Goal: Obtain resource: Obtain resource

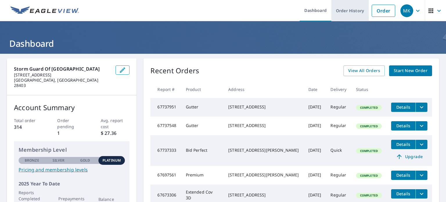
click at [348, 12] on link "Order History" at bounding box center [349, 10] width 37 height 21
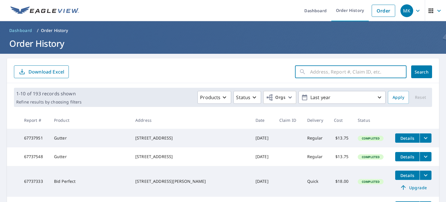
click at [332, 77] on input "text" at bounding box center [358, 72] width 96 height 16
type input "beau rivage"
click button "Search" at bounding box center [421, 71] width 21 height 13
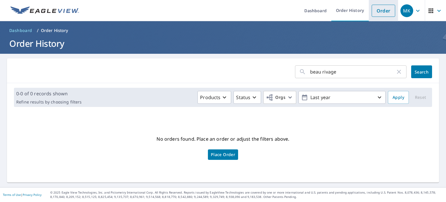
click at [376, 11] on link "Order" at bounding box center [384, 11] width 24 height 12
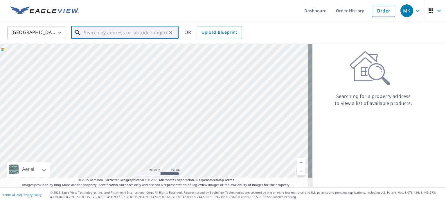
paste input "Address: [STREET_ADDRESS]"
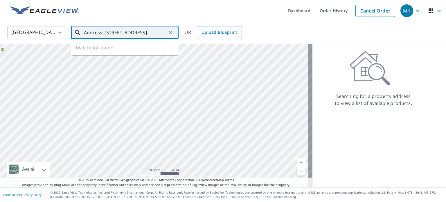
scroll to position [0, 23]
click at [156, 44] on ul "Match not found" at bounding box center [124, 47] width 107 height 15
click at [105, 33] on input "Address: [STREET_ADDRESS]" at bounding box center [125, 32] width 83 height 16
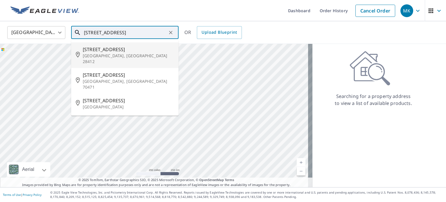
click at [96, 48] on span "[STREET_ADDRESS]" at bounding box center [128, 49] width 91 height 7
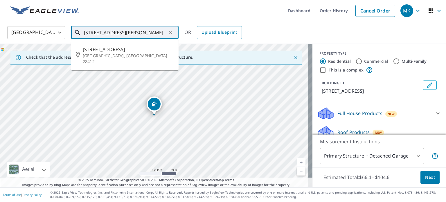
click at [92, 32] on input "[STREET_ADDRESS][PERSON_NAME]" at bounding box center [125, 32] width 83 height 16
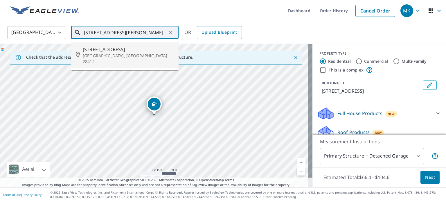
click at [77, 32] on icon at bounding box center [77, 32] width 7 height 7
click at [165, 32] on input "[STREET_ADDRESS][PERSON_NAME]" at bounding box center [125, 32] width 83 height 16
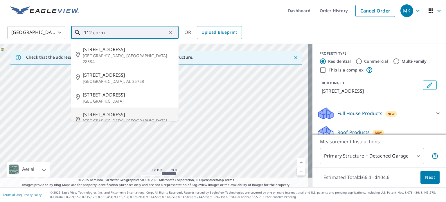
click at [117, 111] on span "[STREET_ADDRESS]" at bounding box center [128, 114] width 91 height 7
type input "[STREET_ADDRESS]"
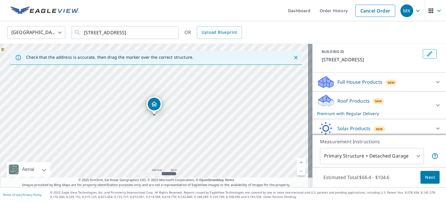
scroll to position [35, 0]
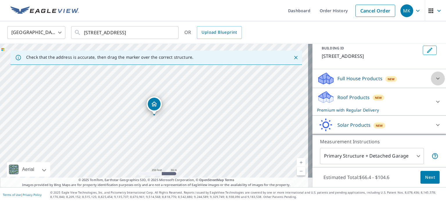
click at [436, 80] on icon at bounding box center [437, 79] width 3 height 2
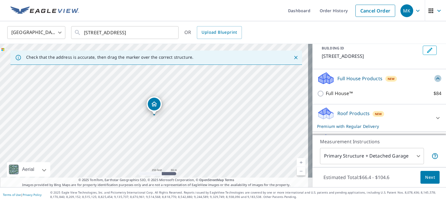
click at [434, 82] on icon at bounding box center [437, 78] width 7 height 7
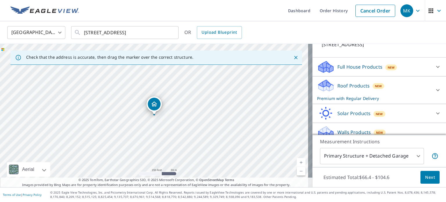
scroll to position [58, 0]
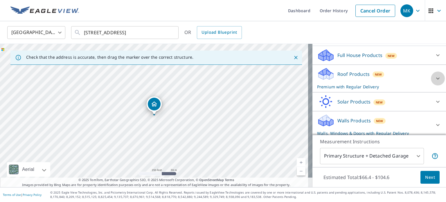
click at [436, 80] on icon at bounding box center [437, 79] width 3 height 2
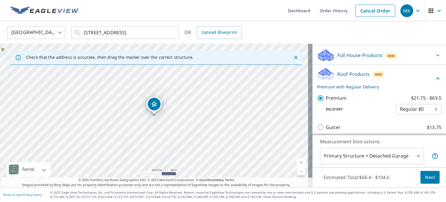
scroll to position [130, 0]
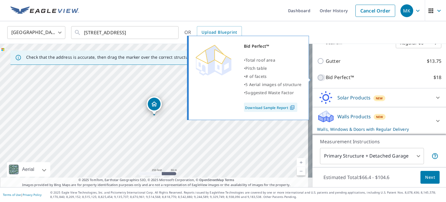
click at [317, 78] on input "Bid Perfect™ $18" at bounding box center [321, 77] width 9 height 7
checkbox input "true"
checkbox input "false"
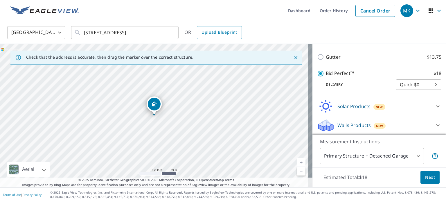
scroll to position [122, 0]
click at [425, 174] on span "Next" at bounding box center [430, 177] width 10 height 7
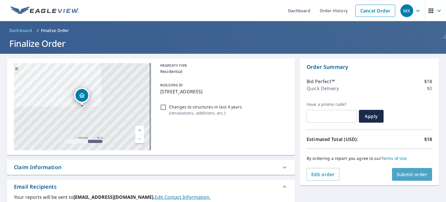
click at [417, 177] on span "Submit order" at bounding box center [412, 174] width 31 height 6
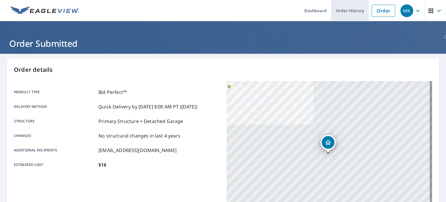
click at [343, 9] on link "Order History" at bounding box center [349, 10] width 37 height 21
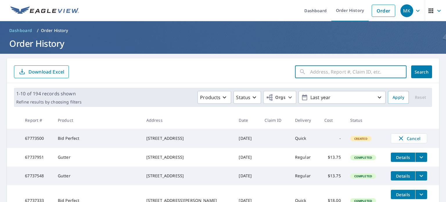
click at [319, 70] on input "text" at bounding box center [358, 72] width 96 height 16
type input "cormorant way"
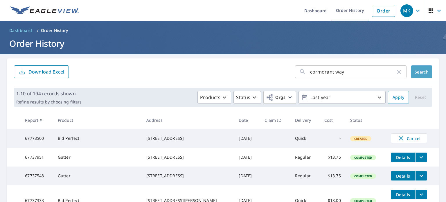
click at [416, 74] on span "Search" at bounding box center [422, 72] width 12 height 6
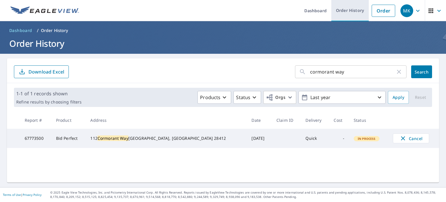
click at [354, 2] on link "Order History" at bounding box center [349, 10] width 37 height 21
click at [347, 12] on link "Order History" at bounding box center [349, 10] width 37 height 21
click at [341, 11] on link "Order History" at bounding box center [349, 10] width 37 height 21
click at [396, 73] on icon "button" at bounding box center [398, 71] width 7 height 7
click at [345, 13] on link "Order History" at bounding box center [349, 10] width 37 height 21
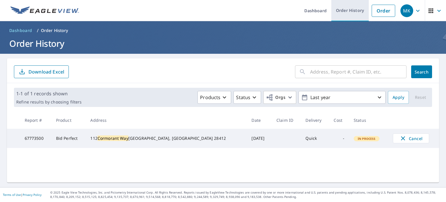
click at [345, 13] on link "Order History" at bounding box center [349, 10] width 37 height 21
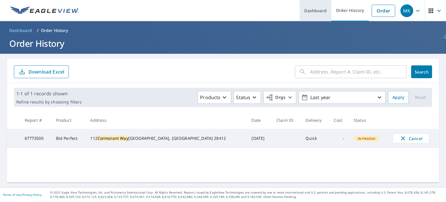
click at [312, 11] on link "Dashboard" at bounding box center [316, 10] width 32 height 21
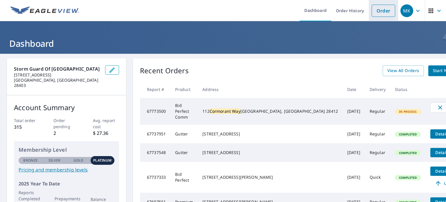
click at [372, 15] on link "Order" at bounding box center [384, 11] width 24 height 12
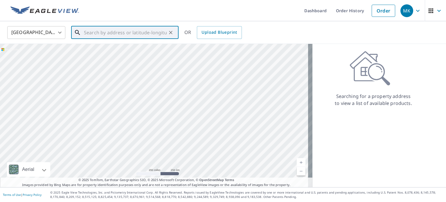
click at [125, 33] on input "text" at bounding box center [125, 32] width 83 height 16
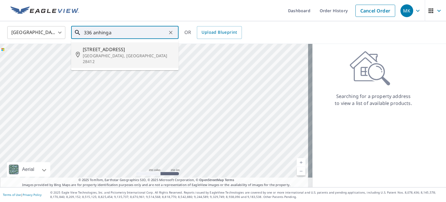
click at [113, 48] on span "336 Anhinga Way" at bounding box center [128, 49] width 91 height 7
type input "336 Anhinga Way Wilmington, NC 28412"
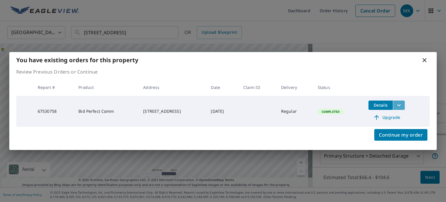
click at [402, 106] on icon "filesDropdownBtn-67530758" at bounding box center [398, 105] width 7 height 7
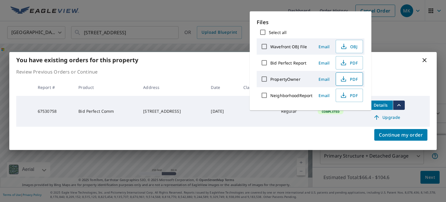
click at [345, 80] on icon "button" at bounding box center [343, 78] width 7 height 7
click at [382, 73] on p "Review Previous Orders or Continue" at bounding box center [222, 71] width 413 height 7
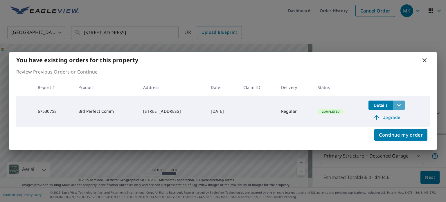
click at [402, 102] on icon "filesDropdownBtn-67530758" at bounding box center [398, 105] width 7 height 7
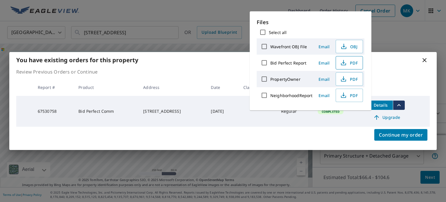
click at [346, 61] on span "PDF" at bounding box center [348, 62] width 19 height 7
click at [426, 58] on icon at bounding box center [424, 60] width 7 height 7
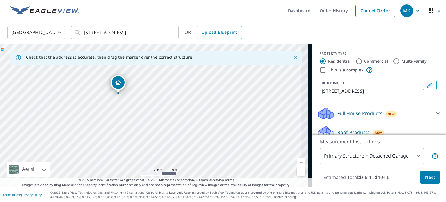
drag, startPoint x: 135, startPoint y: 140, endPoint x: 99, endPoint y: 118, distance: 41.9
click at [99, 118] on div "336 Anhinga Way Wilmington, NC 28412" at bounding box center [156, 115] width 312 height 143
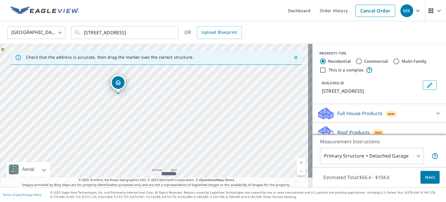
click at [297, 161] on link "Current Level 17, Zoom In" at bounding box center [301, 162] width 9 height 9
drag, startPoint x: 103, startPoint y: 132, endPoint x: 93, endPoint y: 126, distance: 11.3
click at [93, 126] on div "336 Anhinga Way Wilmington, NC 28412" at bounding box center [156, 115] width 312 height 143
click at [293, 55] on icon "Close" at bounding box center [296, 58] width 6 height 6
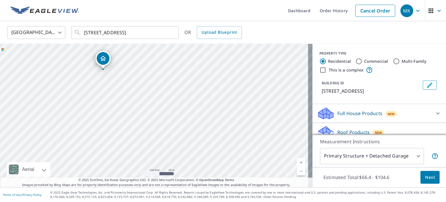
drag, startPoint x: 194, startPoint y: 108, endPoint x: 143, endPoint y: 63, distance: 68.1
click at [143, 63] on div "336 Anhinga Way Wilmington, NC 28412" at bounding box center [156, 115] width 312 height 143
drag, startPoint x: 105, startPoint y: 61, endPoint x: 138, endPoint y: 66, distance: 33.8
drag, startPoint x: 96, startPoint y: 118, endPoint x: 57, endPoint y: 78, distance: 55.6
click at [57, 78] on div "660 Condo Club Dr Wilmington, NC 28412" at bounding box center [156, 115] width 312 height 143
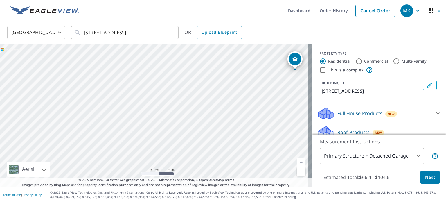
drag, startPoint x: 114, startPoint y: 68, endPoint x: 294, endPoint y: 63, distance: 179.5
drag, startPoint x: 54, startPoint y: 111, endPoint x: 217, endPoint y: 53, distance: 172.4
click at [217, 53] on div "6211 Carolina Beach Rd Wilmington, NC 28412" at bounding box center [156, 115] width 312 height 143
drag, startPoint x: 171, startPoint y: 59, endPoint x: 170, endPoint y: 67, distance: 8.5
click at [170, 67] on div "6211 Carolina Beach Rd Wilmington, NC 28412" at bounding box center [156, 115] width 312 height 143
